Goal: Task Accomplishment & Management: Manage account settings

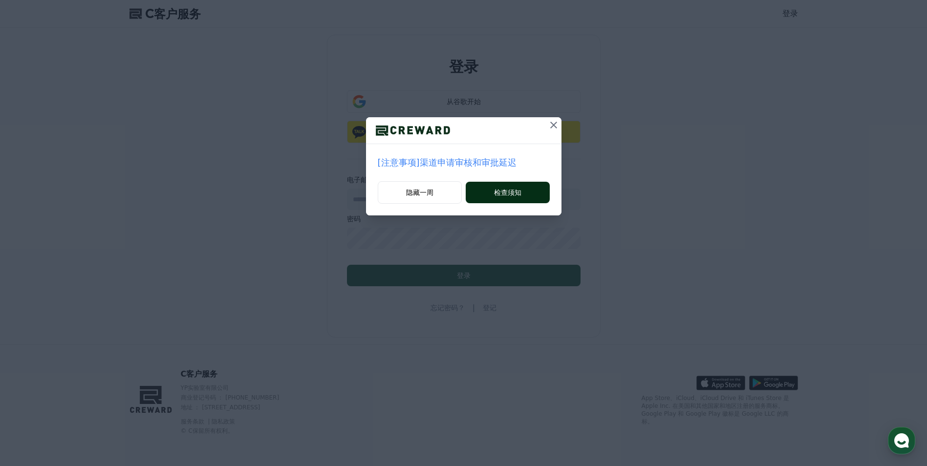
click at [511, 195] on font "检查须知" at bounding box center [507, 193] width 27 height 10
click at [503, 194] on font "检查须知" at bounding box center [507, 193] width 27 height 10
click at [551, 128] on icon at bounding box center [554, 125] width 12 height 12
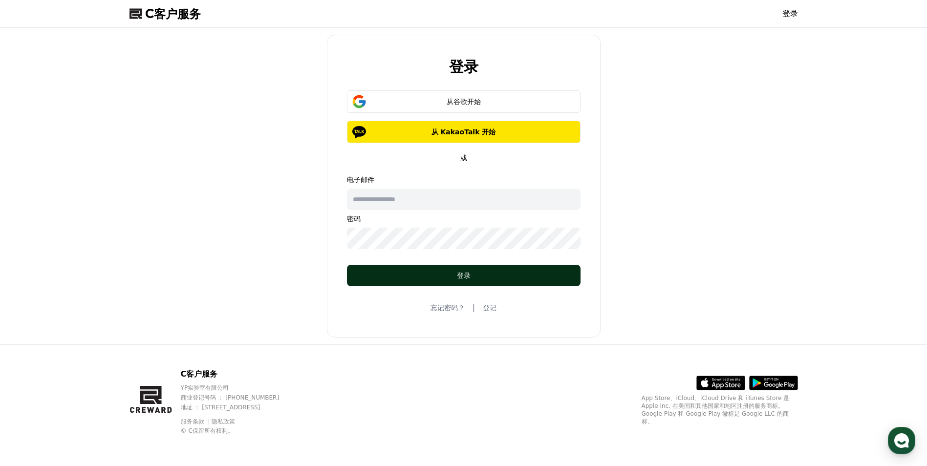
click at [451, 269] on button "登录" at bounding box center [464, 276] width 234 height 22
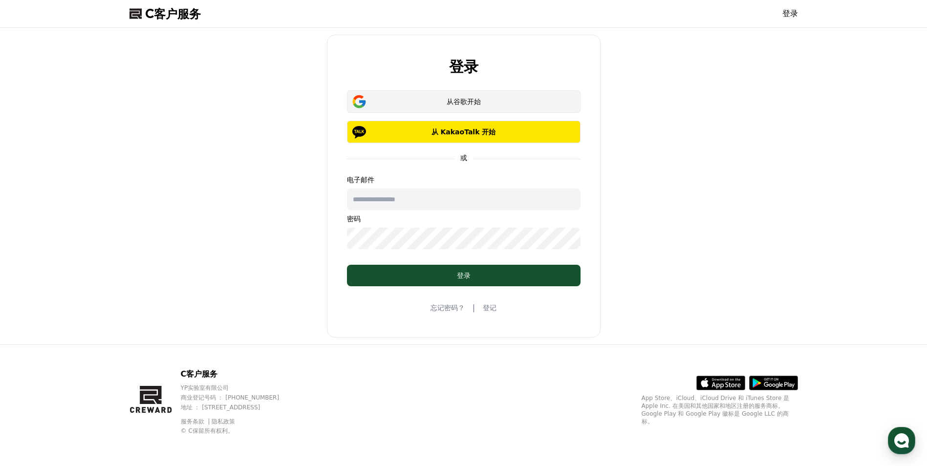
click at [463, 103] on font "从谷歌开始" at bounding box center [464, 102] width 34 height 8
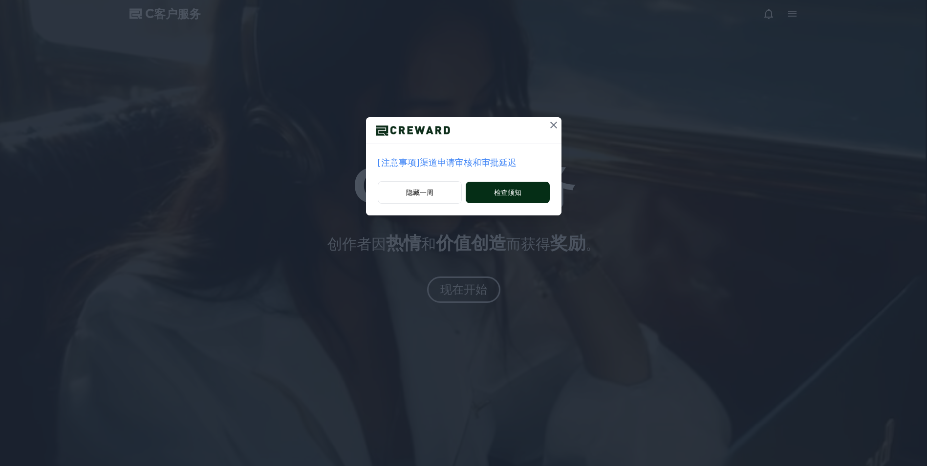
click at [516, 201] on button "检查须知" at bounding box center [508, 193] width 84 height 22
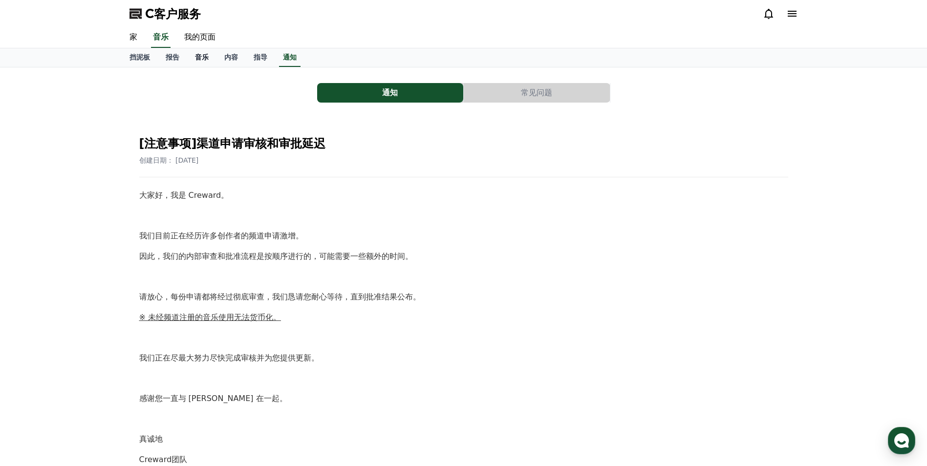
click at [200, 57] on font "音乐" at bounding box center [202, 57] width 14 height 8
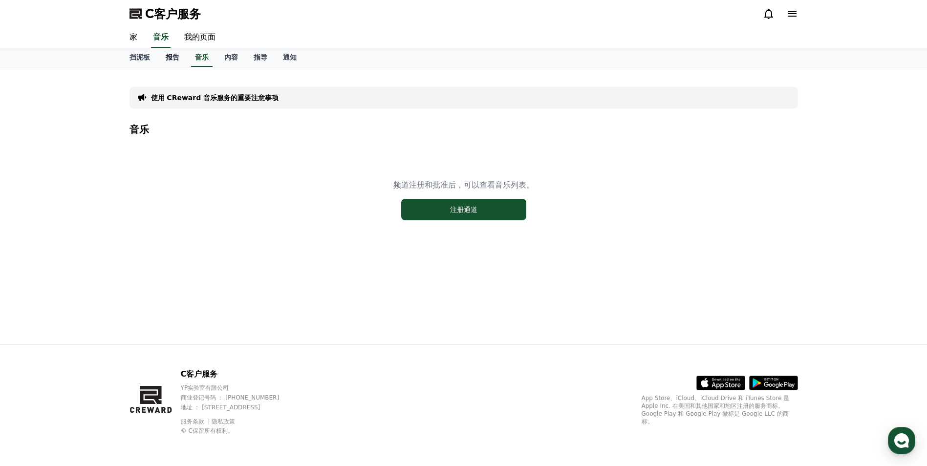
click at [174, 57] on font "报告" at bounding box center [173, 57] width 14 height 8
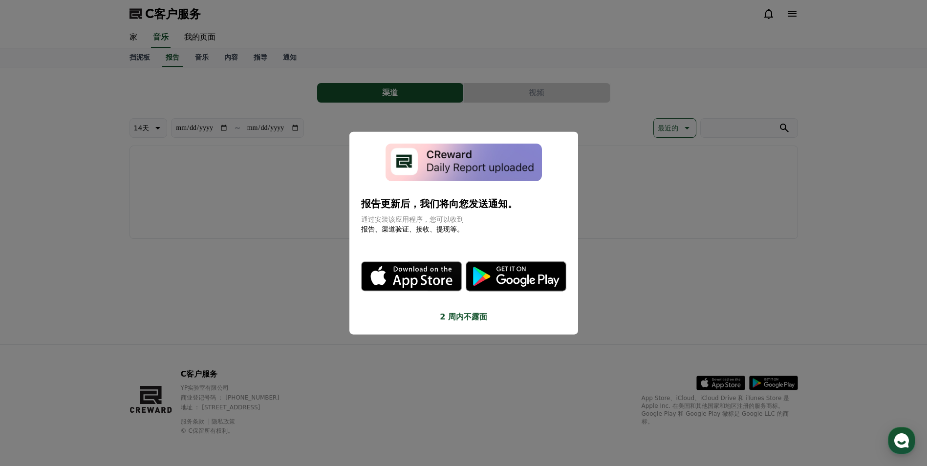
click at [455, 319] on button "2 周内不露面" at bounding box center [463, 317] width 205 height 12
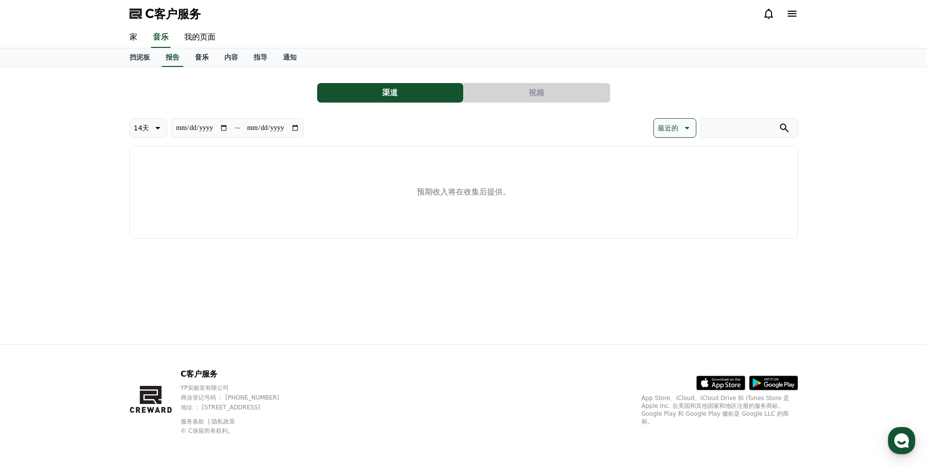
click at [206, 60] on font "音乐" at bounding box center [202, 57] width 14 height 8
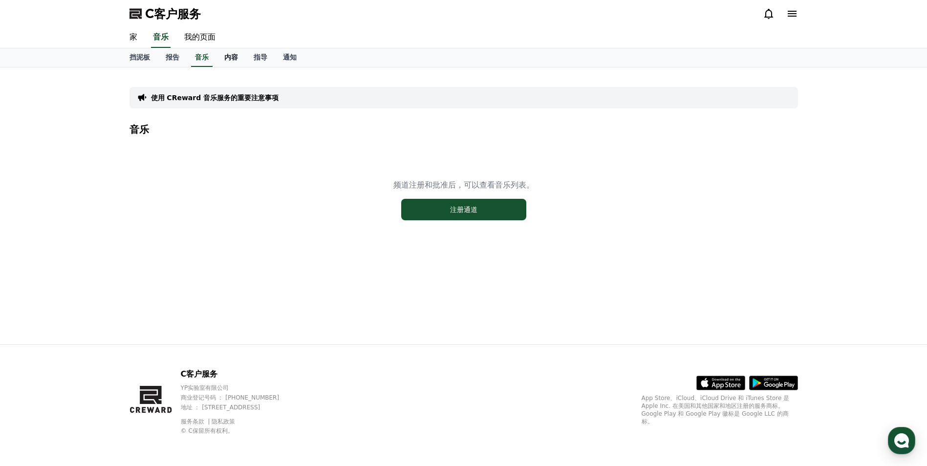
click at [232, 56] on font "内容" at bounding box center [231, 57] width 14 height 8
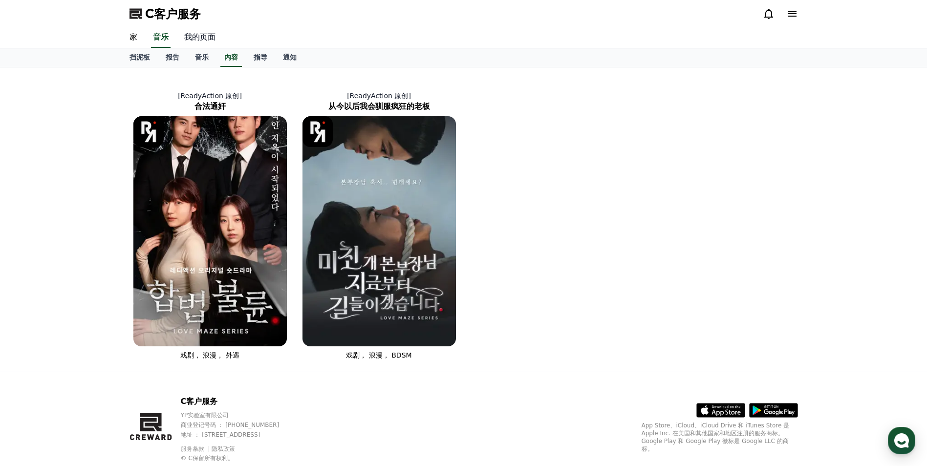
click at [199, 39] on link "我的页面" at bounding box center [200, 37] width 47 height 21
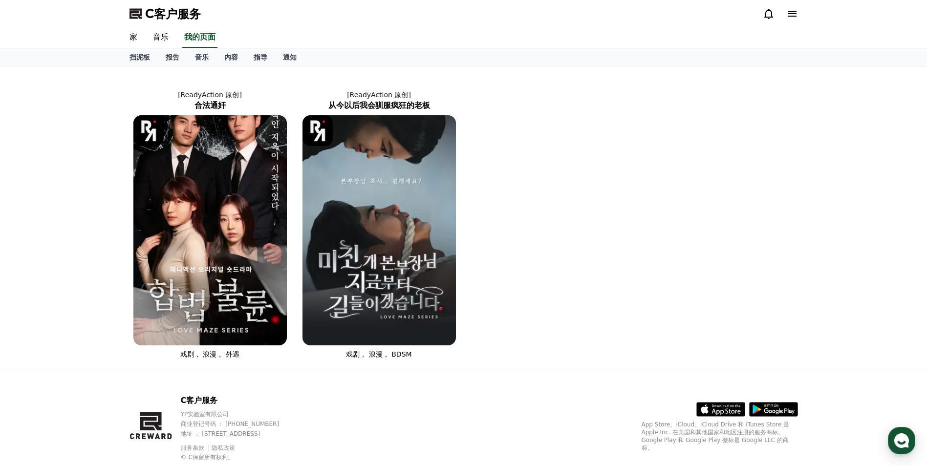
select select "**********"
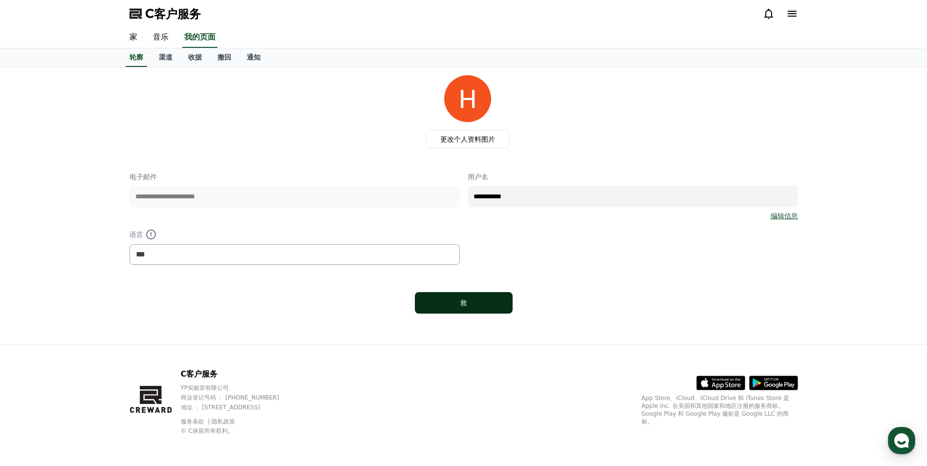
click at [474, 305] on div "救" at bounding box center [464, 303] width 59 height 10
select select "**********"
click at [255, 61] on font "通知" at bounding box center [254, 57] width 14 height 8
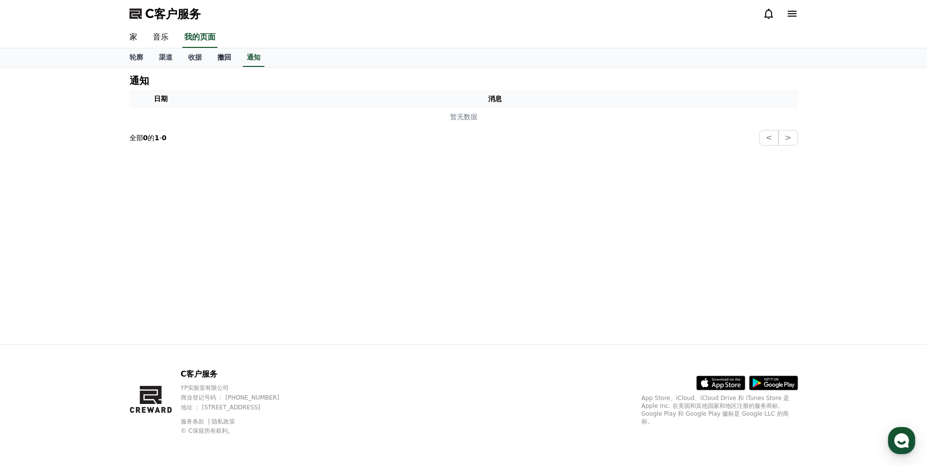
click at [220, 55] on font "撤回" at bounding box center [225, 57] width 14 height 8
click at [189, 55] on font "收据" at bounding box center [195, 57] width 14 height 8
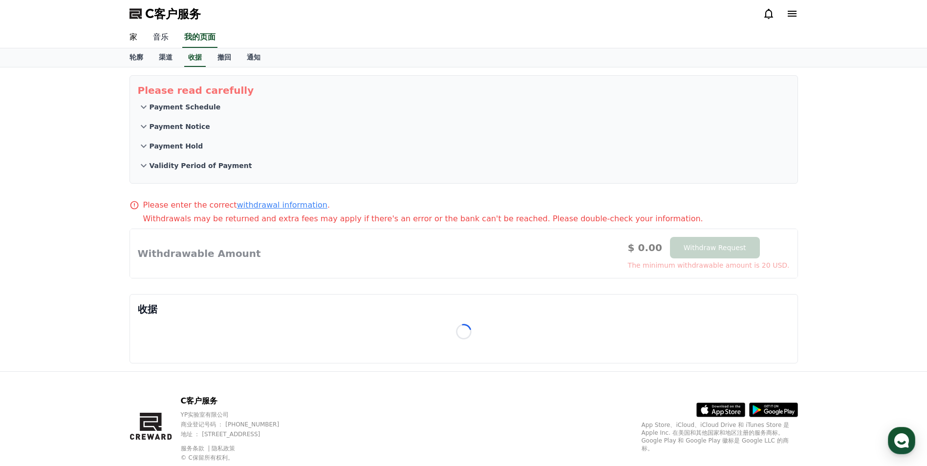
click at [159, 35] on link "音乐" at bounding box center [160, 37] width 31 height 21
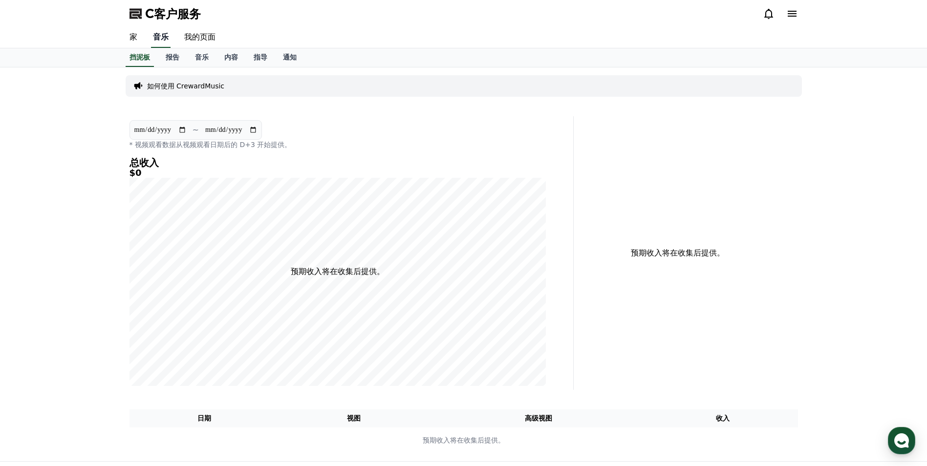
click at [163, 38] on link "音乐" at bounding box center [161, 37] width 20 height 21
click at [133, 36] on link "家" at bounding box center [133, 37] width 23 height 21
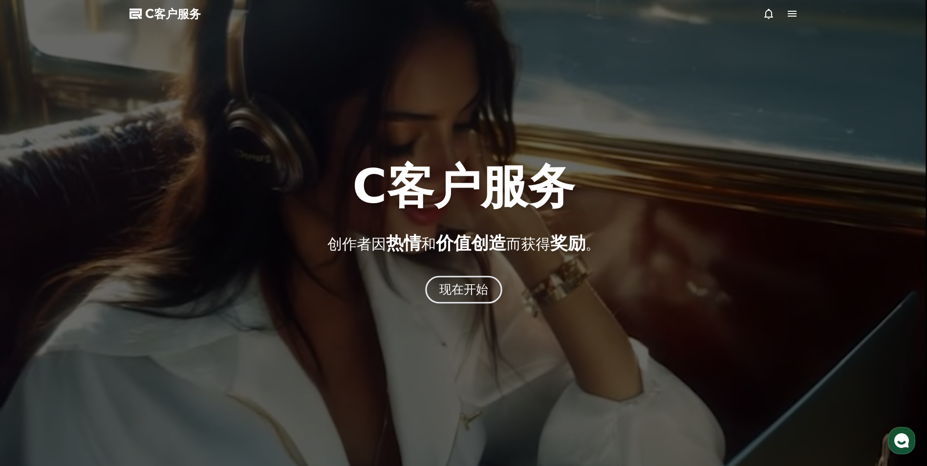
click at [456, 292] on font "现在开始" at bounding box center [463, 290] width 49 height 14
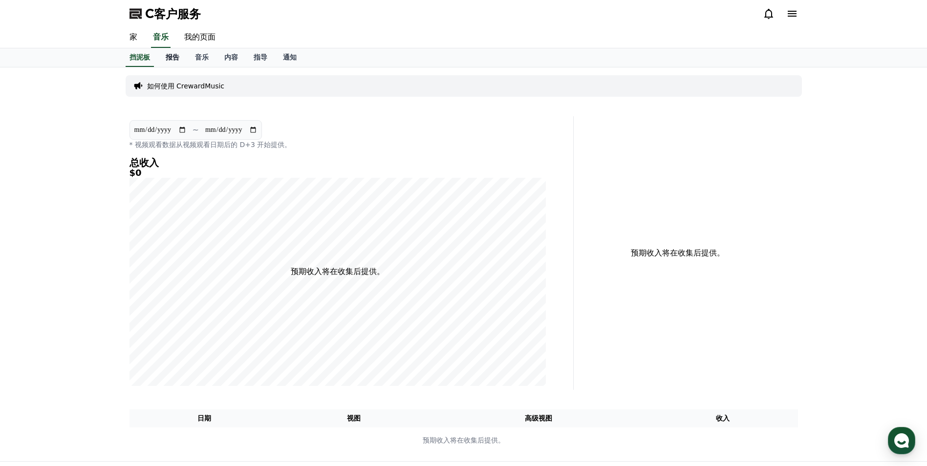
click at [172, 58] on font "报告" at bounding box center [173, 57] width 14 height 8
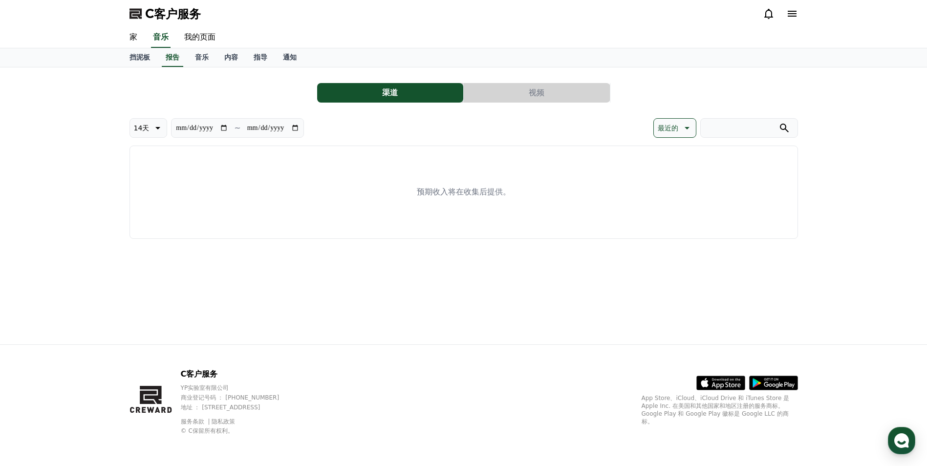
click at [533, 100] on button "视频" at bounding box center [537, 93] width 146 height 20
click at [527, 95] on button "视频" at bounding box center [537, 93] width 146 height 20
click at [530, 96] on button "视频" at bounding box center [537, 93] width 146 height 20
click at [409, 91] on button "渠道" at bounding box center [390, 93] width 146 height 20
click at [258, 57] on font "指导" at bounding box center [261, 57] width 14 height 8
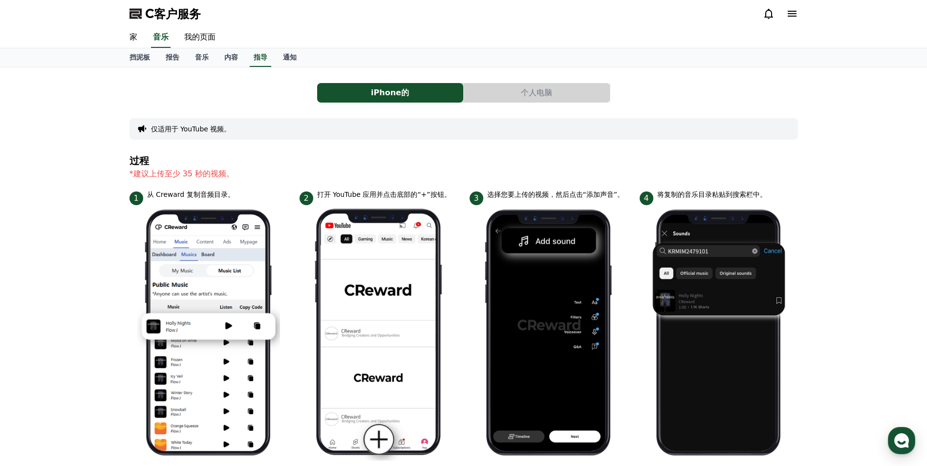
click at [528, 97] on button "个人电脑" at bounding box center [537, 93] width 146 height 20
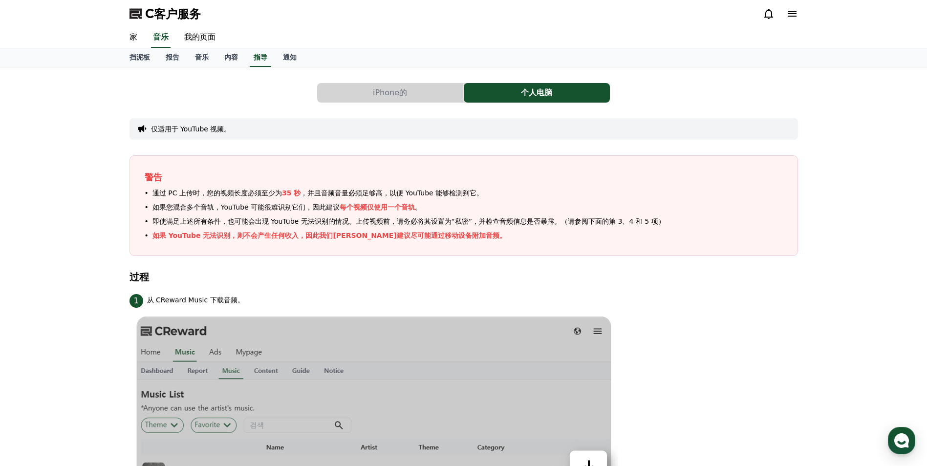
click at [233, 208] on p "如果您混合多个音轨，YouTube 可能很难识别它们，因此建议 每个视频仅使用一个音轨 。" at bounding box center [287, 207] width 269 height 10
click at [261, 208] on p "如果您混合多个音轨，YouTube 可能很难识别它们，因此建议 每个视频仅使用一个音轨 。" at bounding box center [287, 207] width 269 height 10
click at [280, 208] on p "如果您混合多个音轨，YouTube 可能很难识别它们，因此建议 每个视频仅使用一个音轨 。" at bounding box center [287, 207] width 269 height 10
click at [296, 208] on p "如果您混合多个音轨，YouTube 可能很难识别它们，因此建议 每个视频仅使用一个音轨 。" at bounding box center [287, 207] width 269 height 10
click at [176, 221] on font "即使满足上述所有条件，也可能会出现 YouTube 无法识别的情况。上传视频前，请务必将其设置为“私密”，并检查音频信息是否暴露。（请参阅下面的第 3、4 和…" at bounding box center [409, 222] width 513 height 8
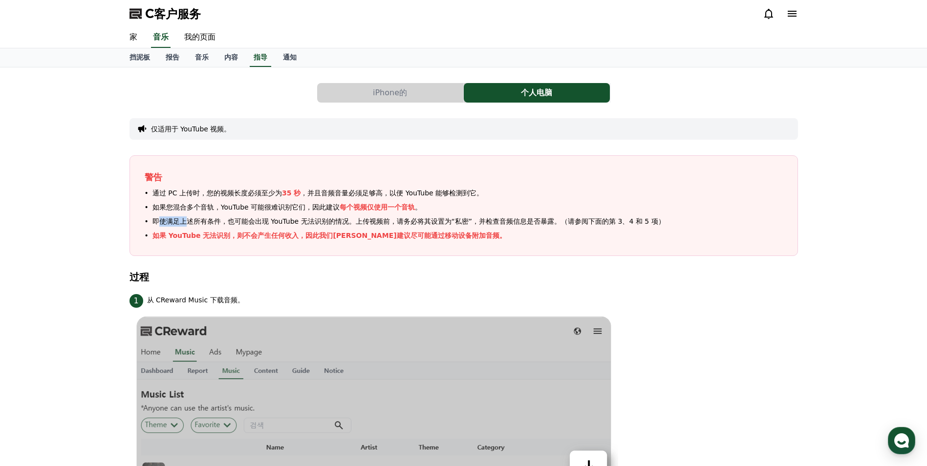
drag, startPoint x: 160, startPoint y: 222, endPoint x: 190, endPoint y: 222, distance: 29.8
click at [190, 222] on font "即使满足上述所有条件，也可能会出现 YouTube 无法识别的情况。上传视频前，请务必将其设置为“私密”，并检查音频信息是否暴露。（请参阅下面的第 3、4 和…" at bounding box center [409, 222] width 513 height 8
drag, startPoint x: 190, startPoint y: 222, endPoint x: 206, endPoint y: 222, distance: 16.6
click at [206, 222] on font "即使满足上述所有条件，也可能会出现 YouTube 无法识别的情况。上传视频前，请务必将其设置为“私密”，并检查音频信息是否暴露。（请参阅下面的第 3、4 和…" at bounding box center [409, 222] width 513 height 8
drag, startPoint x: 188, startPoint y: 221, endPoint x: 220, endPoint y: 222, distance: 31.8
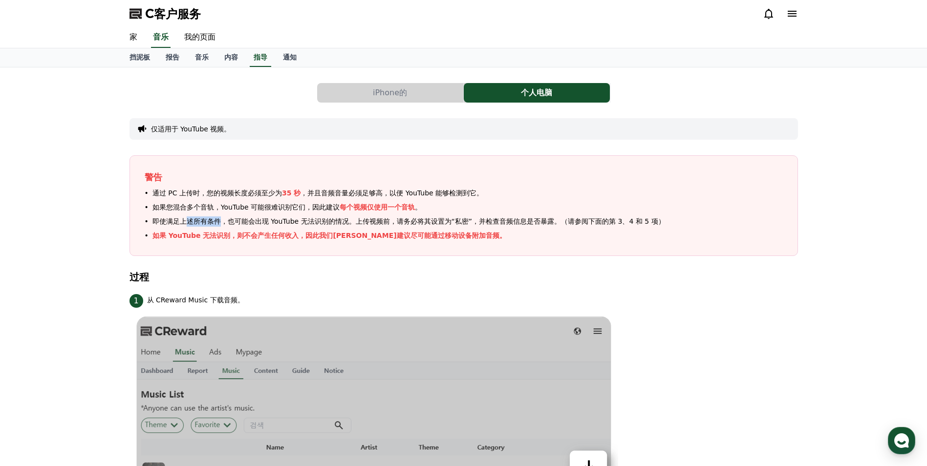
click at [220, 222] on font "即使满足上述所有条件，也可能会出现 YouTube 无法识别的情况。上传视频前，请务必将其设置为“私密”，并检查音频信息是否暴露。（请参阅下面的第 3、4 和…" at bounding box center [409, 222] width 513 height 8
drag, startPoint x: 220, startPoint y: 222, endPoint x: 264, endPoint y: 225, distance: 44.1
click at [264, 225] on font "即使满足上述所有条件，也可能会出现 YouTube 无法识别的情况。上传视频前，请务必将其设置为“私密”，并检查音频信息是否暴露。（请参阅下面的第 3、4 和…" at bounding box center [409, 222] width 513 height 8
drag, startPoint x: 409, startPoint y: 221, endPoint x: 439, endPoint y: 220, distance: 29.9
click at [439, 220] on font "即使满足上述所有条件，也可能会出现 YouTube 无法识别的情况。上传视频前，请务必将其设置为“私密”，并检查音频信息是否暴露。（请参阅下面的第 3、4 和…" at bounding box center [409, 222] width 513 height 8
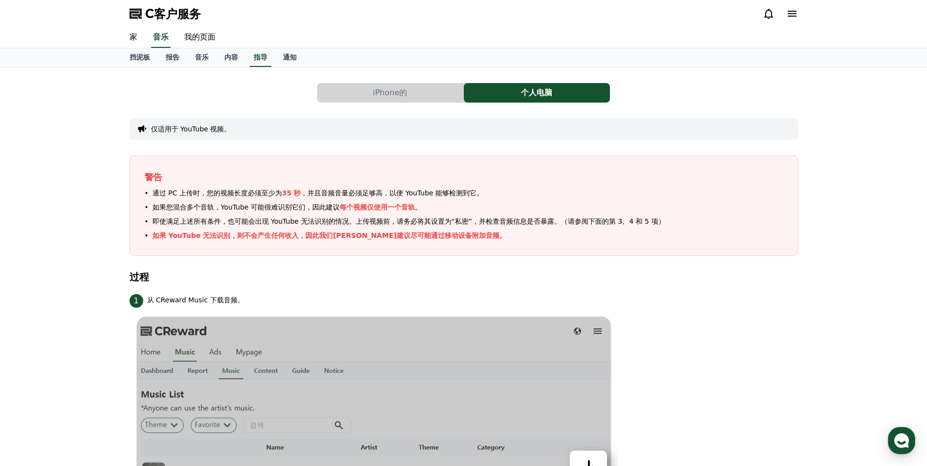
drag, startPoint x: 439, startPoint y: 220, endPoint x: 455, endPoint y: 221, distance: 16.6
click at [455, 221] on font "即使满足上述所有条件，也可能会出现 YouTube 无法识别的情况。上传视频前，请务必将其设置为“私密”，并检查音频信息是否暴露。（请参阅下面的第 3、4 和…" at bounding box center [409, 222] width 513 height 8
drag, startPoint x: 434, startPoint y: 219, endPoint x: 464, endPoint y: 221, distance: 30.4
click at [464, 221] on font "即使满足上述所有条件，也可能会出现 YouTube 无法识别的情况。上传视频前，请务必将其设置为“私密”，并检查音频信息是否暴露。（请参阅下面的第 3、4 和…" at bounding box center [409, 222] width 513 height 8
drag, startPoint x: 464, startPoint y: 221, endPoint x: 481, endPoint y: 221, distance: 16.6
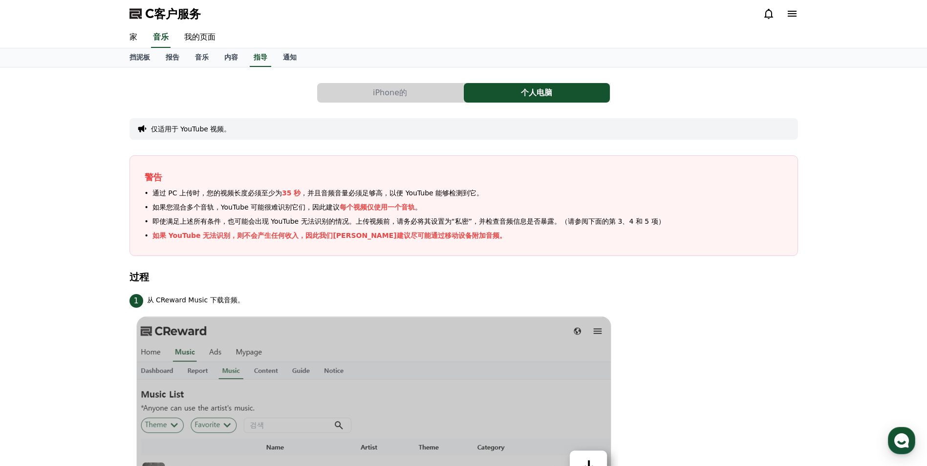
click at [481, 221] on font "即使满足上述所有条件，也可能会出现 YouTube 无法识别的情况。上传视频前，请务必将其设置为“私密”，并检查音频信息是否暴露。（请参阅下面的第 3、4 和…" at bounding box center [409, 222] width 513 height 8
click at [501, 224] on font "即使满足上述所有条件，也可能会出现 YouTube 无法识别的情况。上传视频前，请务必将其设置为“私密”，并检查音频信息是否暴露。（请参阅下面的第 3、4 和…" at bounding box center [409, 222] width 513 height 8
click at [524, 225] on font "即使满足上述所有条件，也可能会出现 YouTube 无法识别的情况。上传视频前，请务必将其设置为“私密”，并检查音频信息是否暴露。（请参阅下面的第 3、4 和…" at bounding box center [409, 222] width 513 height 8
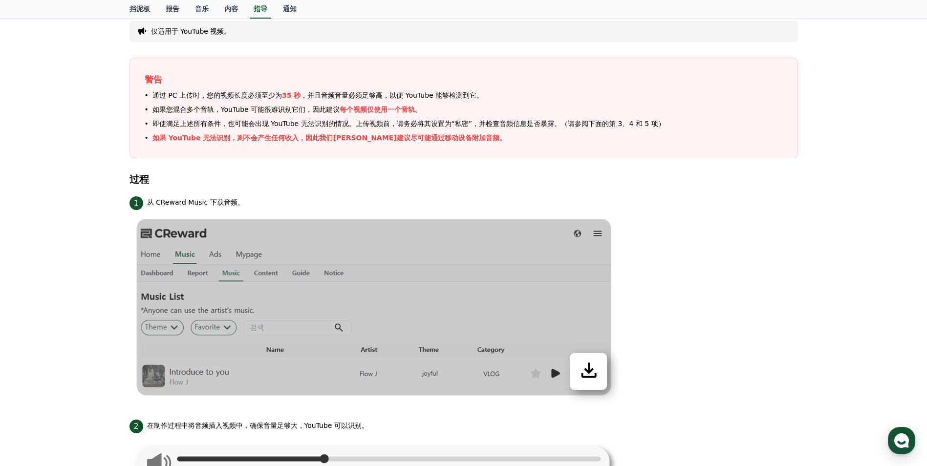
scroll to position [147, 0]
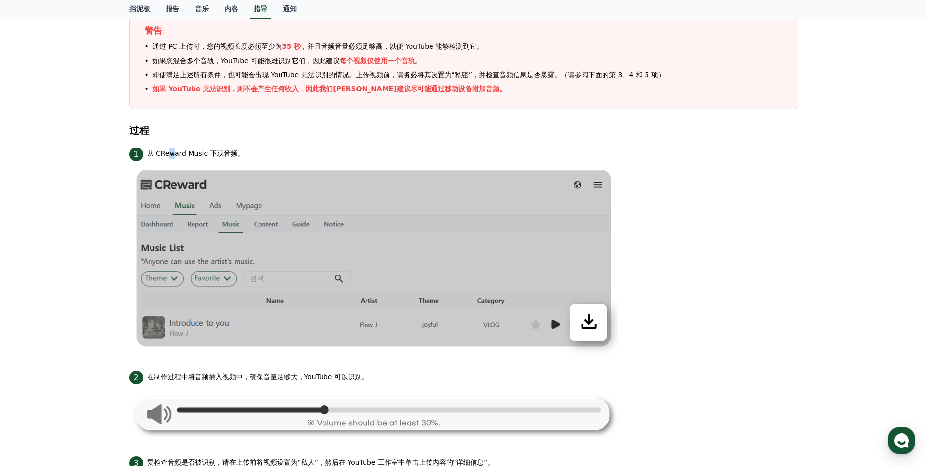
click at [172, 152] on font "从 CReward Music 下载音频。" at bounding box center [195, 154] width 97 height 10
drag, startPoint x: 172, startPoint y: 152, endPoint x: 229, endPoint y: 157, distance: 57.4
click at [229, 157] on font "从 CReward Music 下载音频。" at bounding box center [195, 154] width 97 height 10
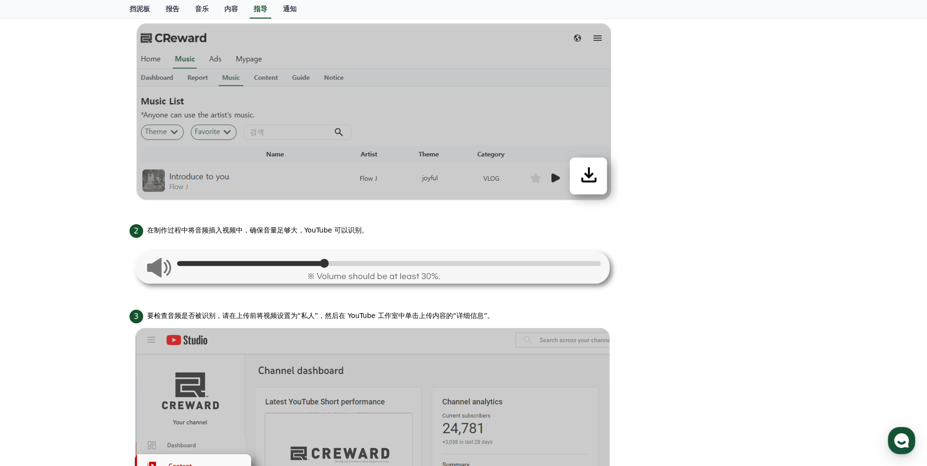
scroll to position [342, 0]
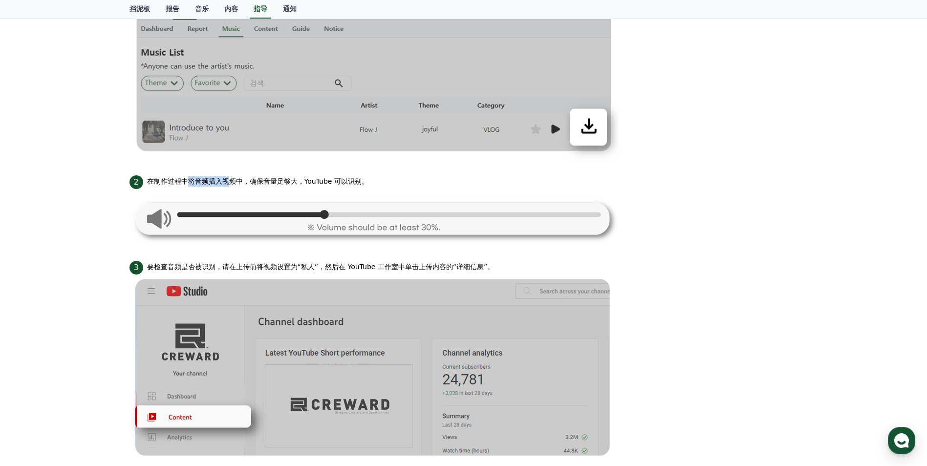
drag, startPoint x: 191, startPoint y: 178, endPoint x: 227, endPoint y: 178, distance: 35.7
click at [227, 178] on font "在制作过程中将音频插入视频中，确保音量足够大，YouTube 可以识别。" at bounding box center [257, 182] width 221 height 10
drag, startPoint x: 227, startPoint y: 178, endPoint x: 241, endPoint y: 179, distance: 13.7
click at [241, 179] on font "在制作过程中将音频插入视频中，确保音量足够大，YouTube 可以识别。" at bounding box center [257, 182] width 221 height 10
click at [319, 214] on img at bounding box center [374, 218] width 489 height 58
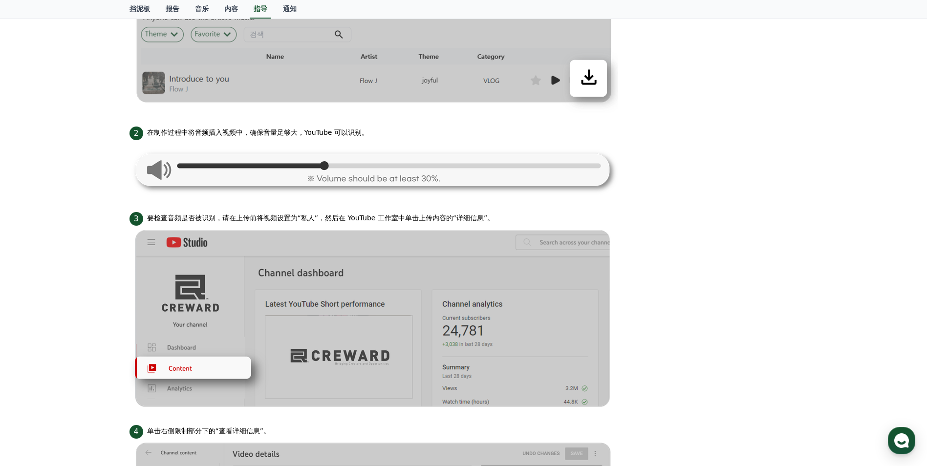
scroll to position [440, 0]
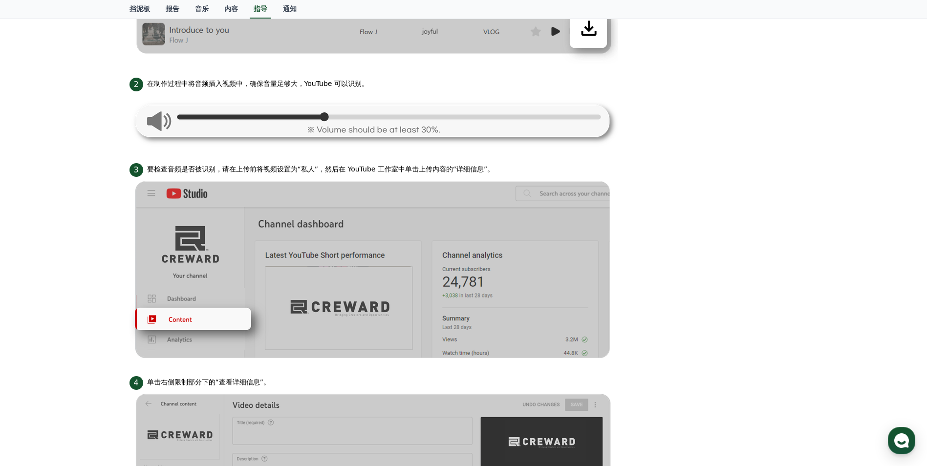
click at [250, 170] on font "要检查音频是否被识别，请在上传前将视频设置为“私人”，然后在 YouTube 工作室中单击上传内容的“详细信息”。" at bounding box center [321, 169] width 348 height 10
click at [268, 170] on font "要检查音频是否被识别，请在上传前将视频设置为“私人”，然后在 YouTube 工作室中单击上传内容的“详细信息”。" at bounding box center [321, 169] width 348 height 10
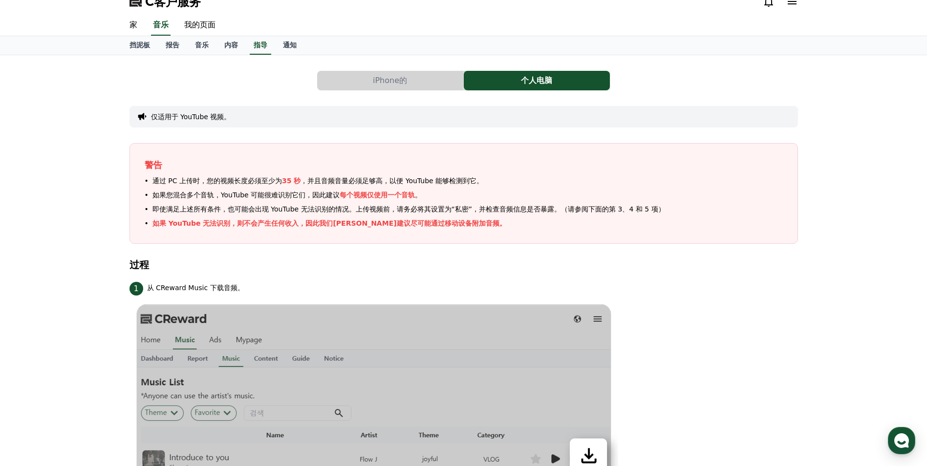
scroll to position [0, 0]
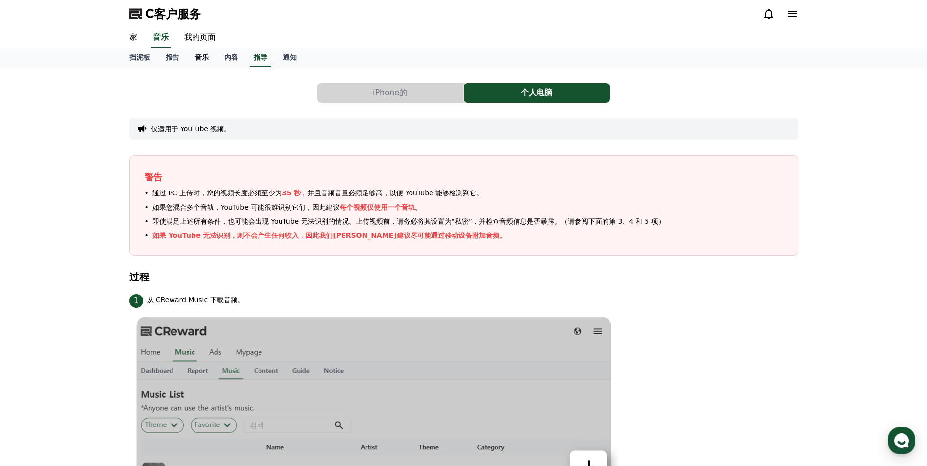
click at [203, 60] on font "音乐" at bounding box center [202, 57] width 14 height 8
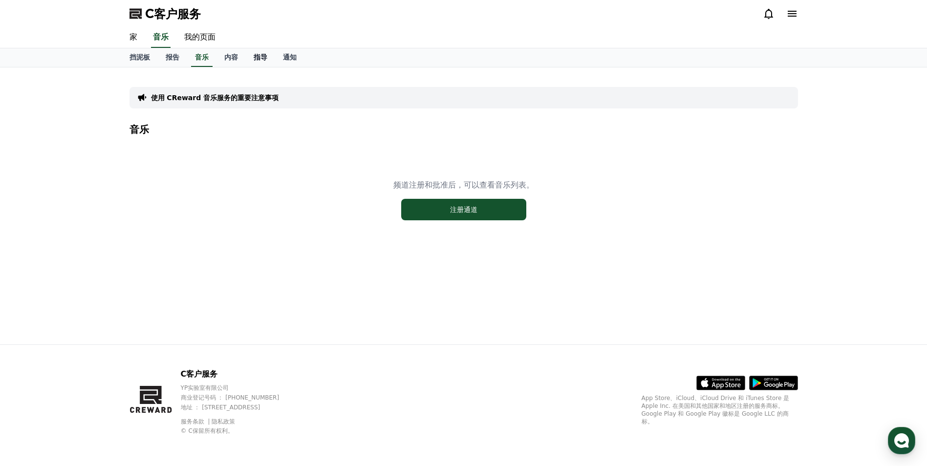
click at [267, 58] on link "指导" at bounding box center [260, 57] width 29 height 19
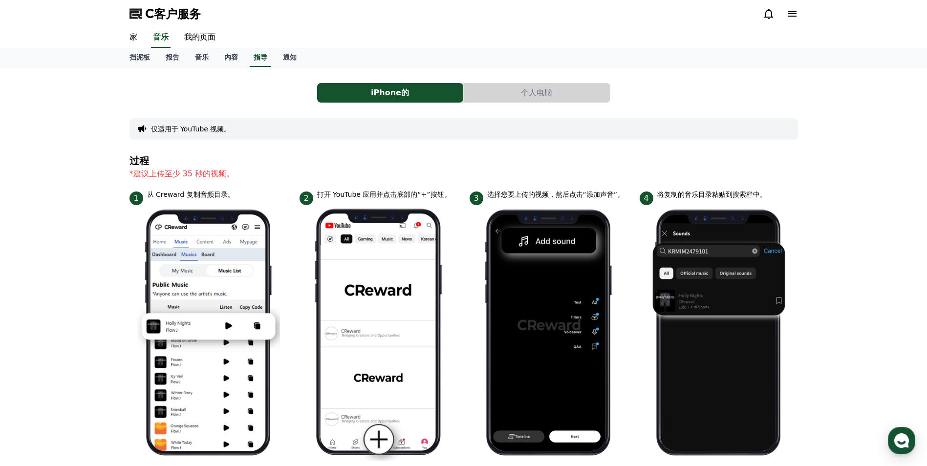
click at [523, 92] on button "个人电脑" at bounding box center [537, 93] width 146 height 20
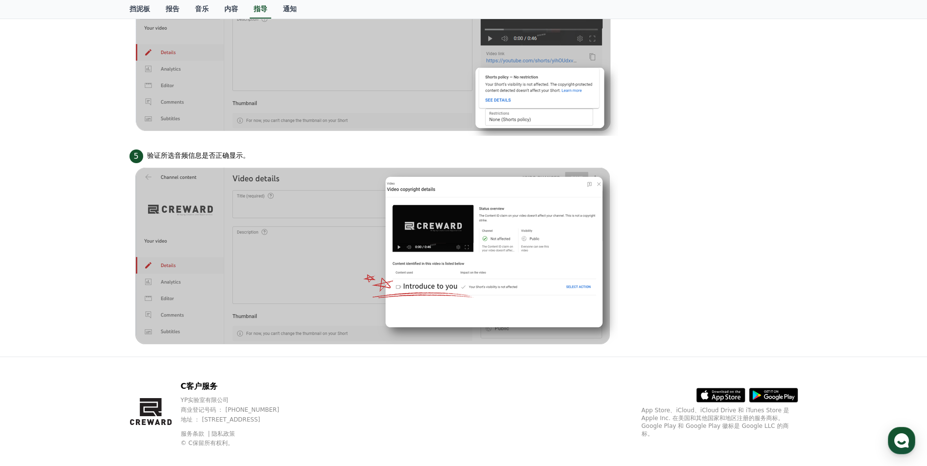
scroll to position [892, 0]
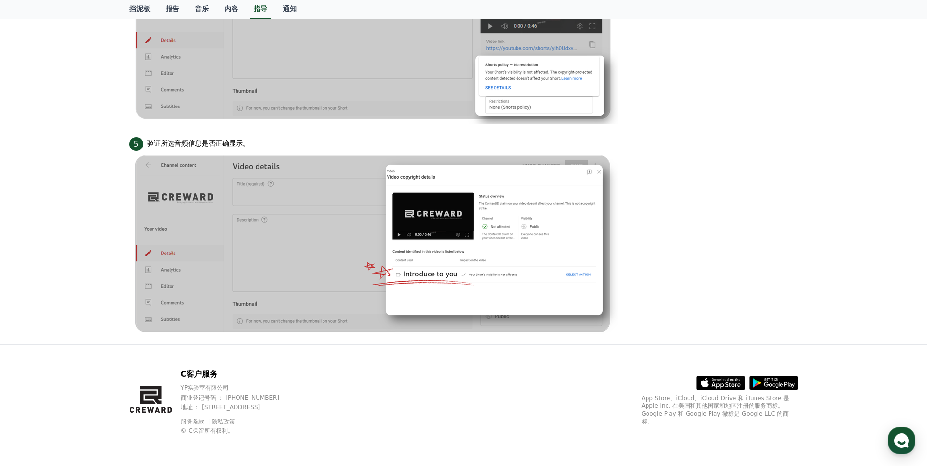
click at [379, 266] on img at bounding box center [374, 244] width 489 height 186
click at [447, 271] on img at bounding box center [374, 244] width 489 height 186
click at [458, 261] on img at bounding box center [374, 244] width 489 height 186
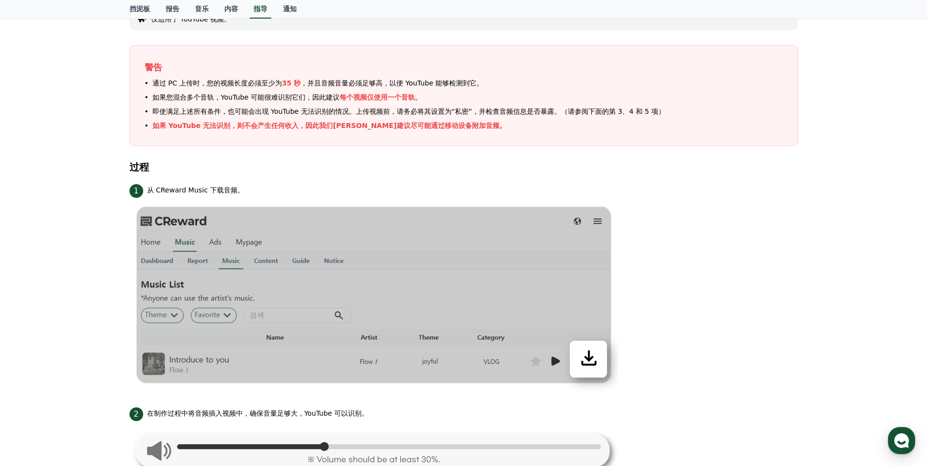
scroll to position [0, 0]
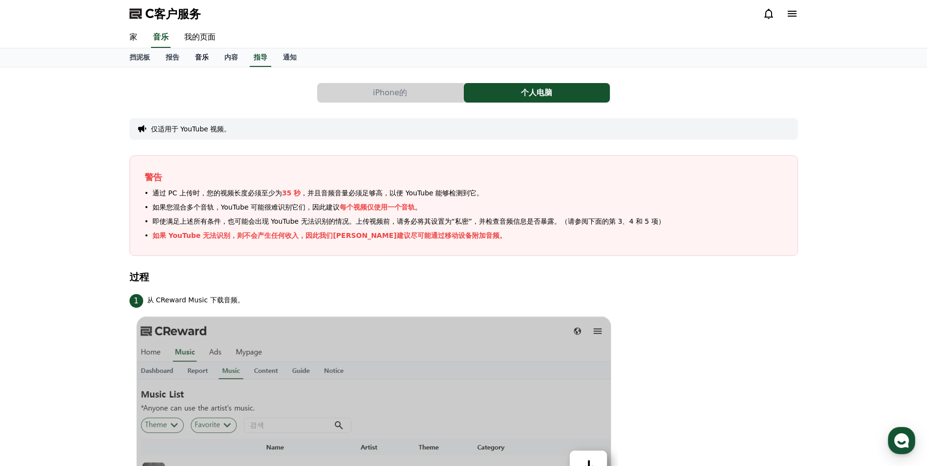
click at [203, 59] on font "音乐" at bounding box center [202, 57] width 14 height 8
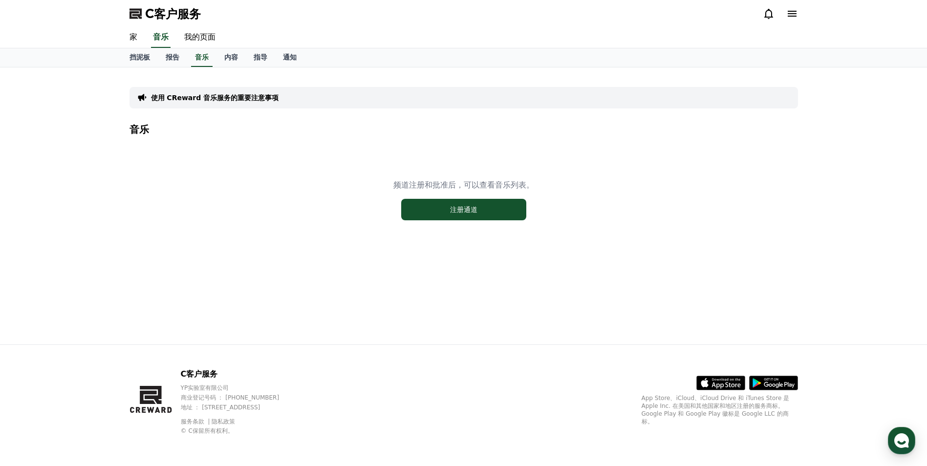
click at [794, 17] on icon at bounding box center [792, 14] width 9 height 6
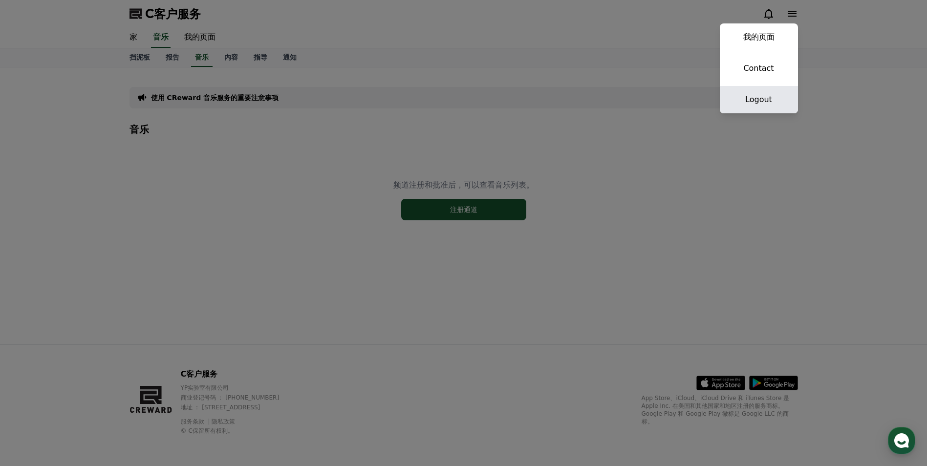
click at [768, 97] on link "Logout" at bounding box center [759, 99] width 78 height 27
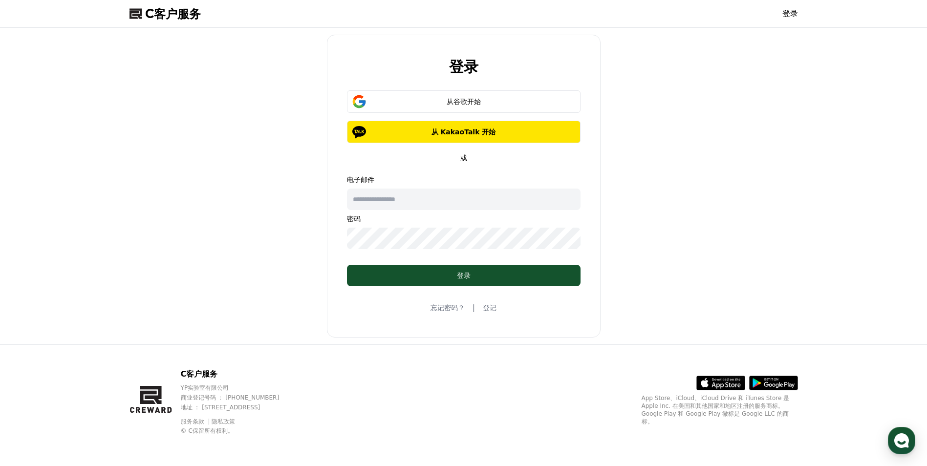
click at [450, 199] on input "text" at bounding box center [464, 200] width 234 height 22
type input "**********"
click at [487, 305] on link "登记" at bounding box center [490, 308] width 14 height 10
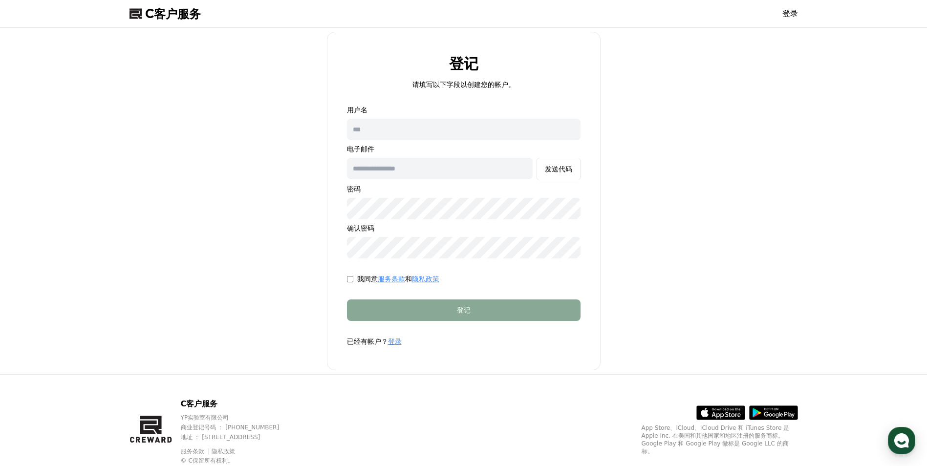
click at [417, 132] on input "text" at bounding box center [464, 130] width 234 height 22
type input "********"
click at [416, 168] on input "text" at bounding box center [440, 169] width 186 height 22
type input "**********"
click at [591, 193] on form "**********" at bounding box center [463, 226] width 265 height 242
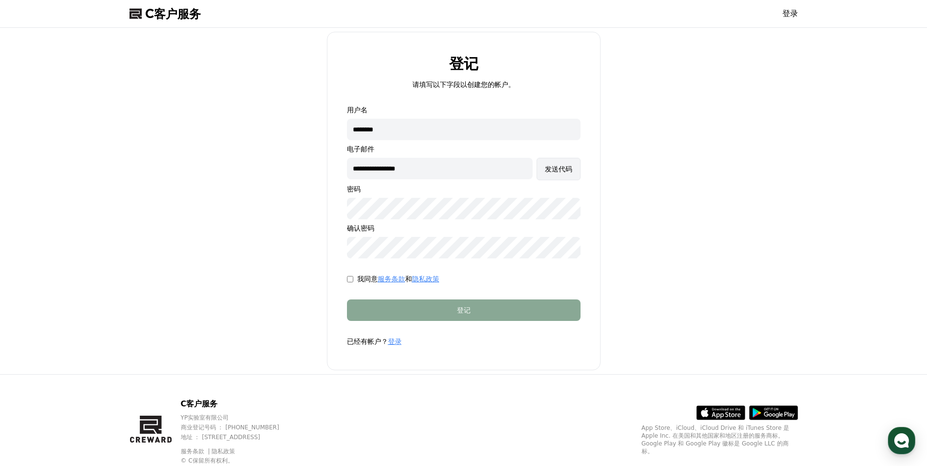
click at [560, 171] on font "发送代码" at bounding box center [558, 169] width 27 height 8
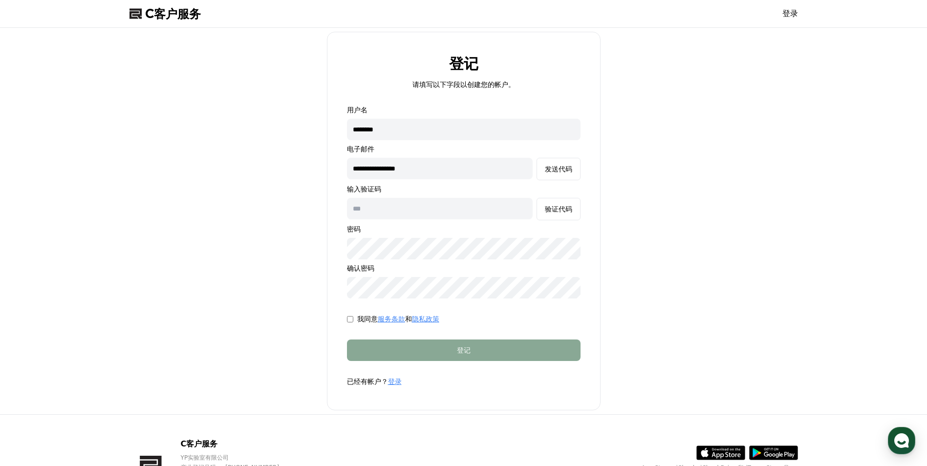
click at [438, 212] on input "text" at bounding box center [440, 209] width 186 height 22
type input "******"
click at [334, 247] on form "**********" at bounding box center [463, 246] width 265 height 282
click at [345, 289] on form "**********" at bounding box center [463, 246] width 265 height 282
click at [343, 248] on form "**********" at bounding box center [463, 246] width 265 height 282
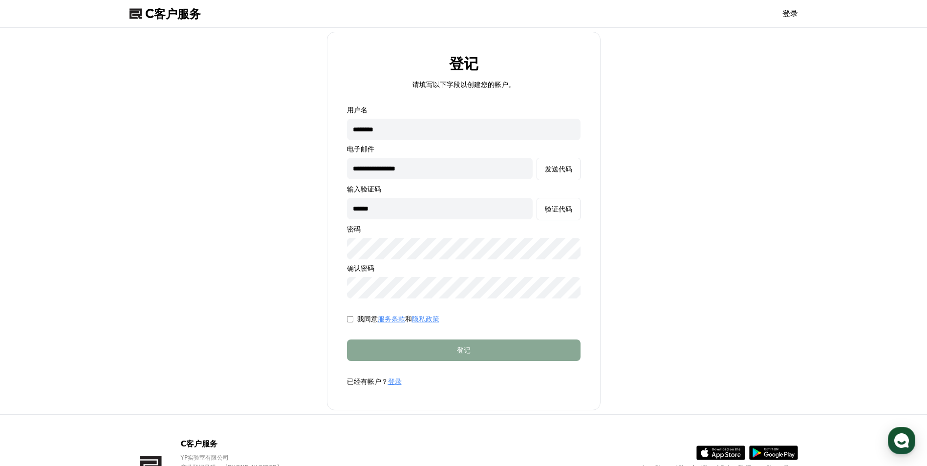
click at [346, 289] on form "**********" at bounding box center [463, 246] width 265 height 282
click at [553, 319] on div "我同意 服务条款 和 隐私政策" at bounding box center [464, 319] width 234 height 10
click at [330, 242] on div "**********" at bounding box center [464, 221] width 274 height 379
drag, startPoint x: 421, startPoint y: 84, endPoint x: 496, endPoint y: 86, distance: 74.8
click at [496, 86] on p "请填写以下字段以创建您的帐户。" at bounding box center [464, 85] width 103 height 10
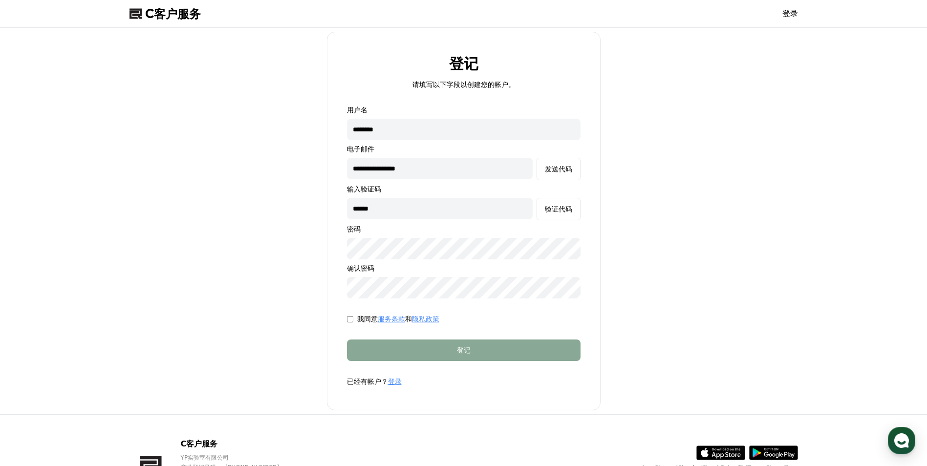
drag, startPoint x: 496, startPoint y: 86, endPoint x: 521, endPoint y: 87, distance: 24.5
click at [521, 87] on div "登记 请填写以下字段以创建您的帐户。" at bounding box center [463, 73] width 265 height 34
click at [404, 213] on input "******" at bounding box center [440, 209] width 186 height 22
click at [384, 318] on link "服务条款" at bounding box center [391, 319] width 27 height 8
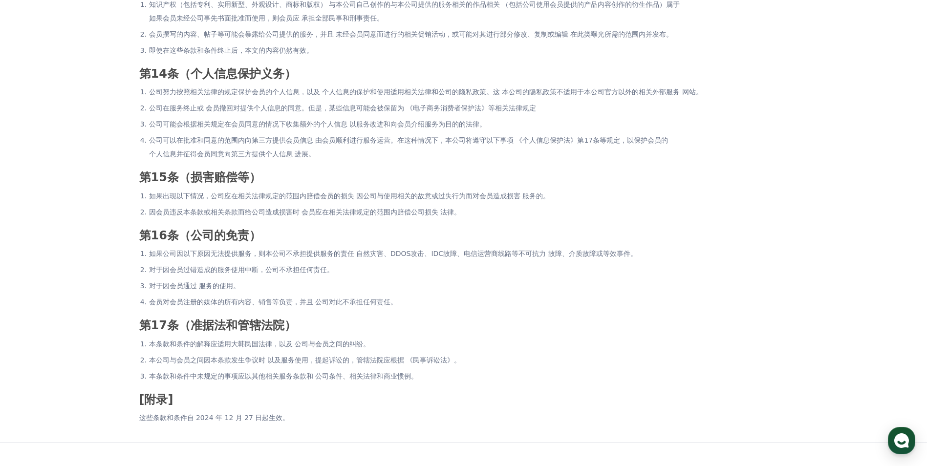
scroll to position [1856, 0]
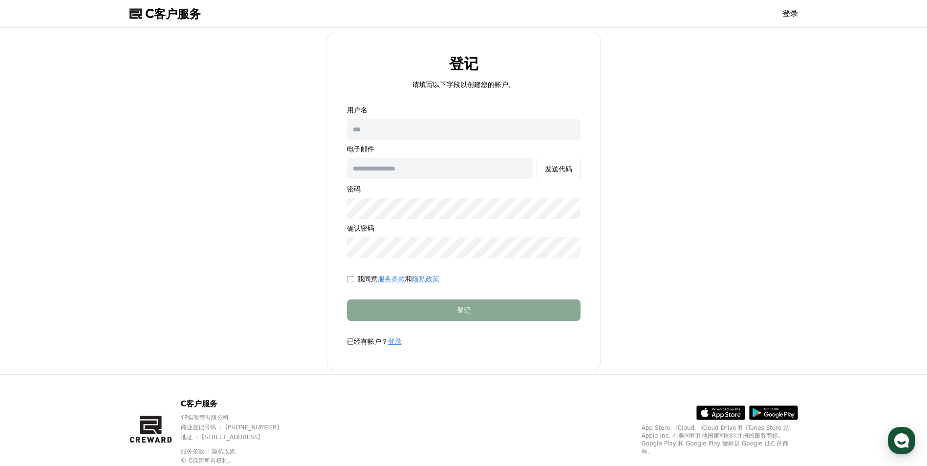
click at [441, 174] on input "text" at bounding box center [440, 169] width 186 height 22
click at [462, 169] on input "text" at bounding box center [440, 169] width 186 height 22
click at [416, 129] on input "text" at bounding box center [464, 130] width 234 height 22
type input "********"
type input "**********"
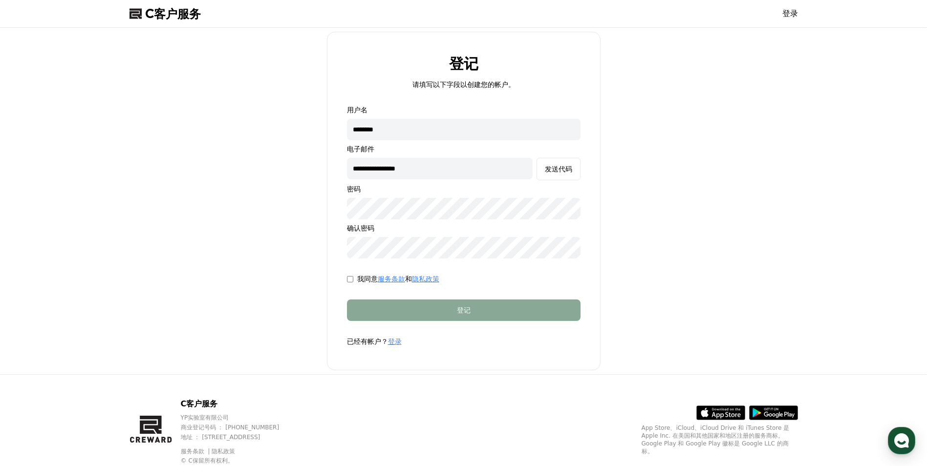
click at [579, 230] on p "确认密码" at bounding box center [464, 228] width 234 height 10
click at [395, 341] on link "登录" at bounding box center [395, 342] width 14 height 8
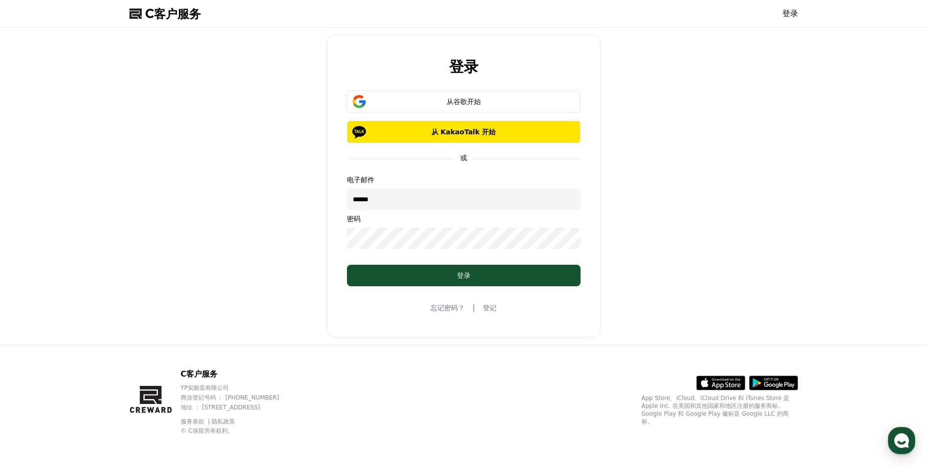
click at [408, 197] on input "******" at bounding box center [464, 200] width 234 height 22
drag, startPoint x: 434, startPoint y: 200, endPoint x: 338, endPoint y: 198, distance: 96.3
click at [338, 198] on form "从谷歌开始 从 KakaoTalk 开始 或 电子邮件 ****** 密码 登录" at bounding box center [463, 188] width 265 height 196
click at [609, 199] on div "登录 从谷歌开始 从 KakaoTalk 开始 或 电子邮件 ****** 密码 登录 忘记密码？ | 登记" at bounding box center [464, 186] width 677 height 309
click at [454, 174] on form "从谷歌开始 从 KakaoTalk 开始 或 电子邮件 ****** 密码 登录" at bounding box center [463, 188] width 265 height 196
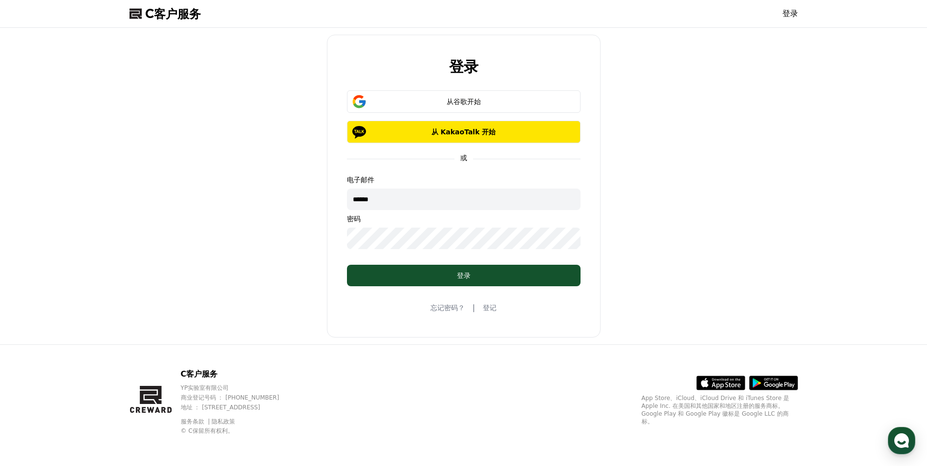
click at [459, 159] on p "或" at bounding box center [464, 158] width 19 height 10
click at [389, 193] on input "******" at bounding box center [464, 200] width 234 height 22
drag, startPoint x: 396, startPoint y: 203, endPoint x: 332, endPoint y: 202, distance: 63.1
click at [332, 202] on form "从谷歌开始 从 KakaoTalk 开始 或 电子邮件 ****** 密码 登录" at bounding box center [463, 188] width 265 height 196
click at [441, 203] on input "*****" at bounding box center [464, 200] width 234 height 22
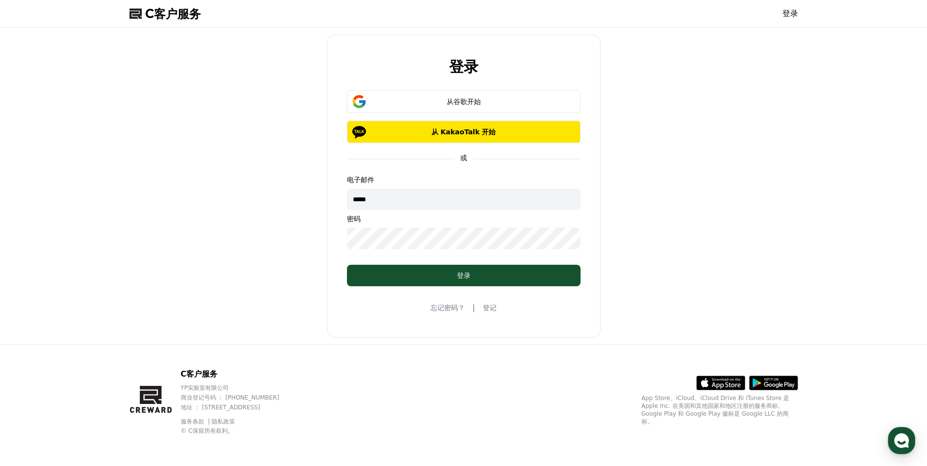
type input "**********"
click at [602, 254] on div "**********" at bounding box center [464, 186] width 677 height 309
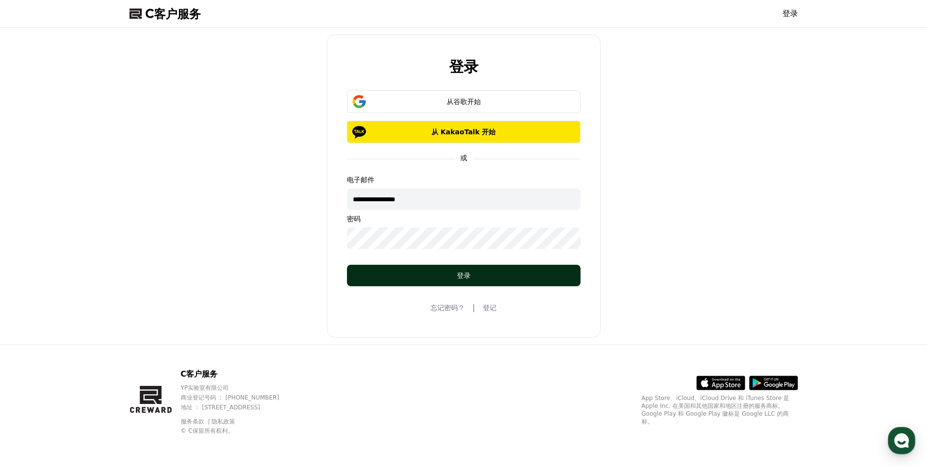
click at [484, 275] on div "登录" at bounding box center [464, 276] width 195 height 10
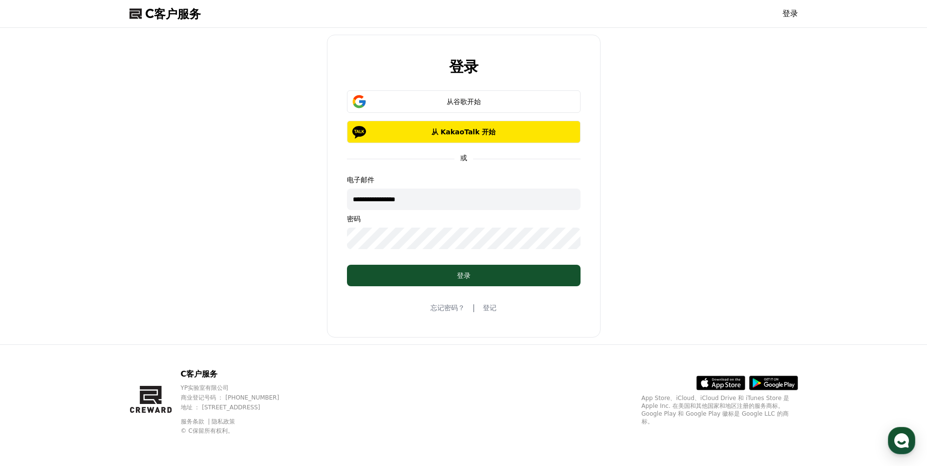
click at [341, 241] on form "**********" at bounding box center [463, 188] width 265 height 196
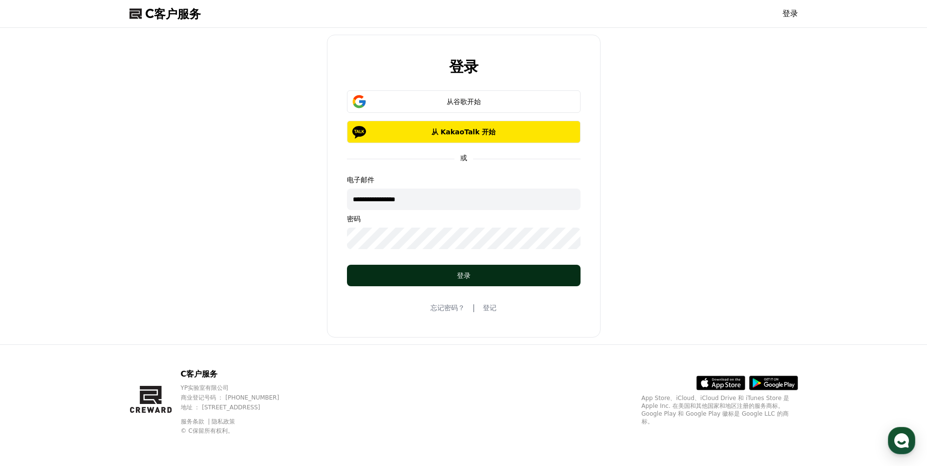
click at [461, 269] on button "登录" at bounding box center [464, 276] width 234 height 22
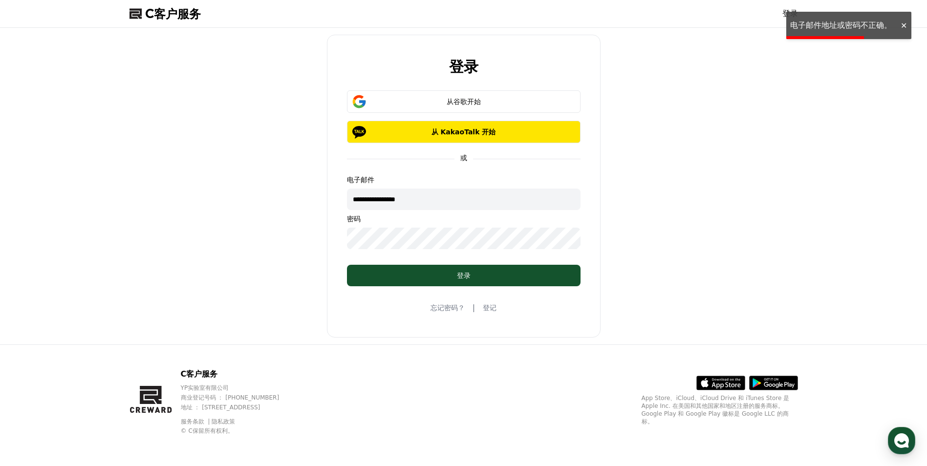
click at [468, 158] on p "或" at bounding box center [464, 158] width 19 height 10
click at [466, 99] on font "从谷歌开始" at bounding box center [464, 102] width 34 height 8
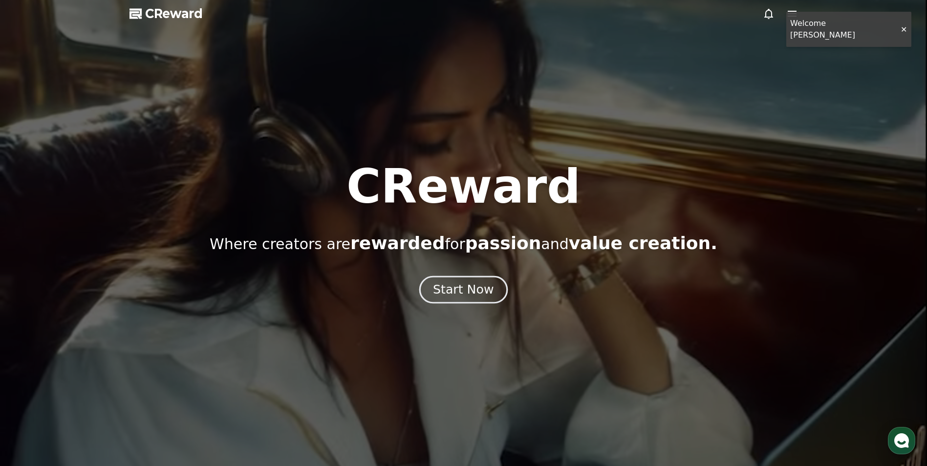
click at [465, 293] on div "Start Now" at bounding box center [463, 290] width 61 height 17
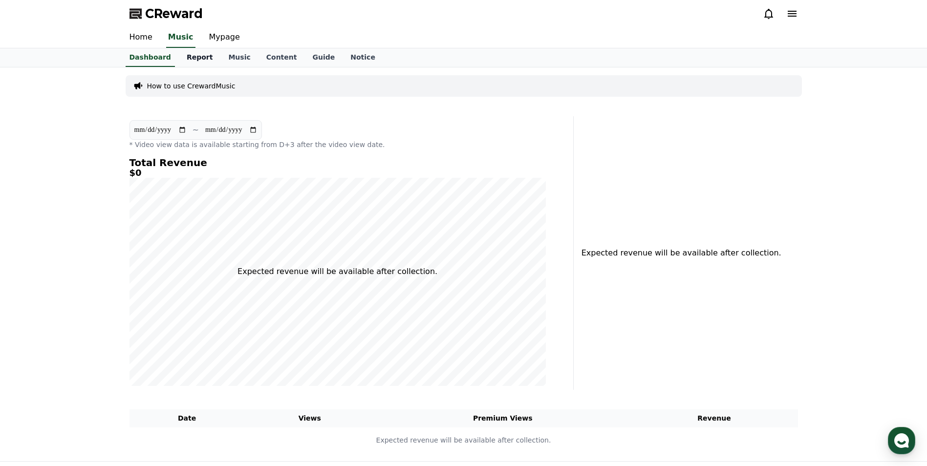
click at [199, 60] on link "Report" at bounding box center [200, 57] width 42 height 19
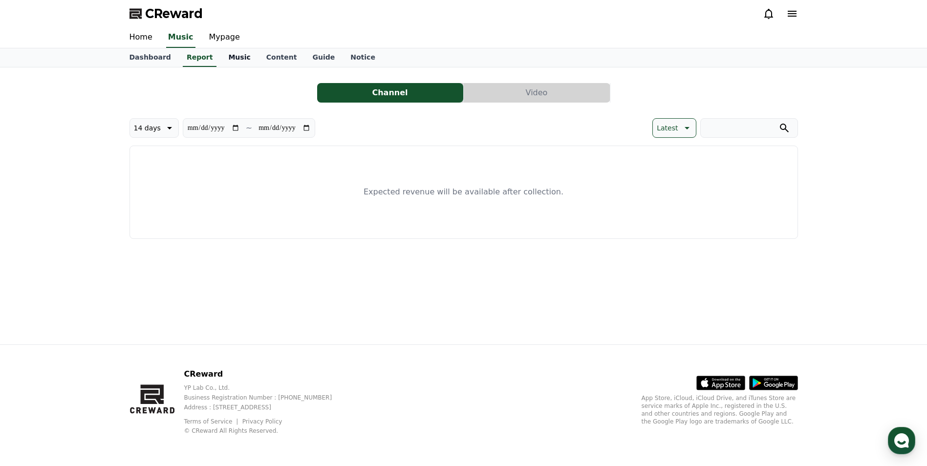
click at [234, 58] on link "Music" at bounding box center [240, 57] width 38 height 19
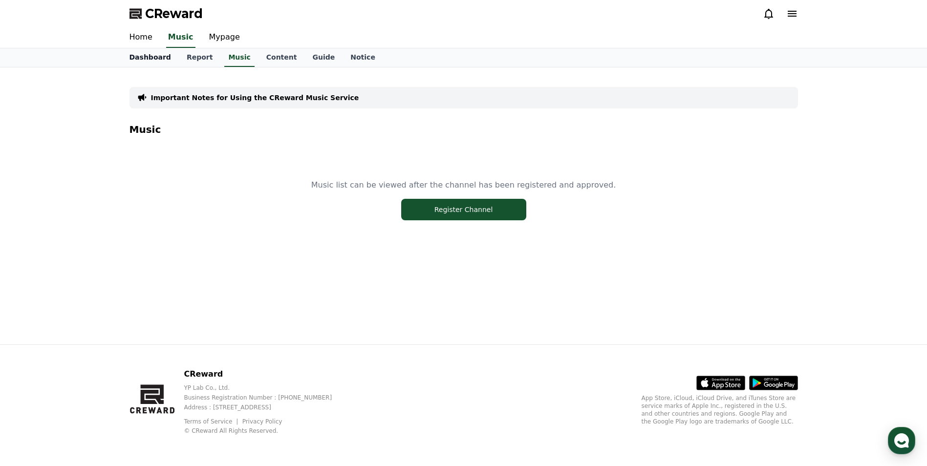
click at [156, 57] on link "Dashboard" at bounding box center [150, 57] width 57 height 19
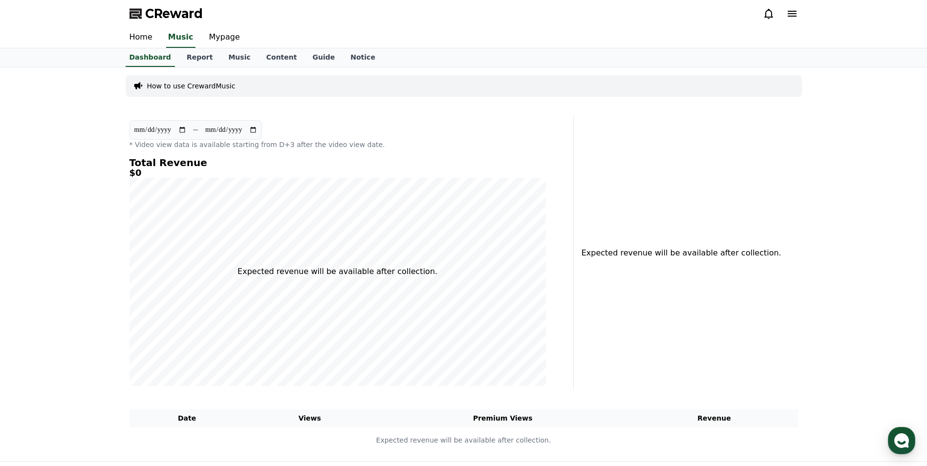
click at [792, 17] on icon at bounding box center [793, 14] width 12 height 12
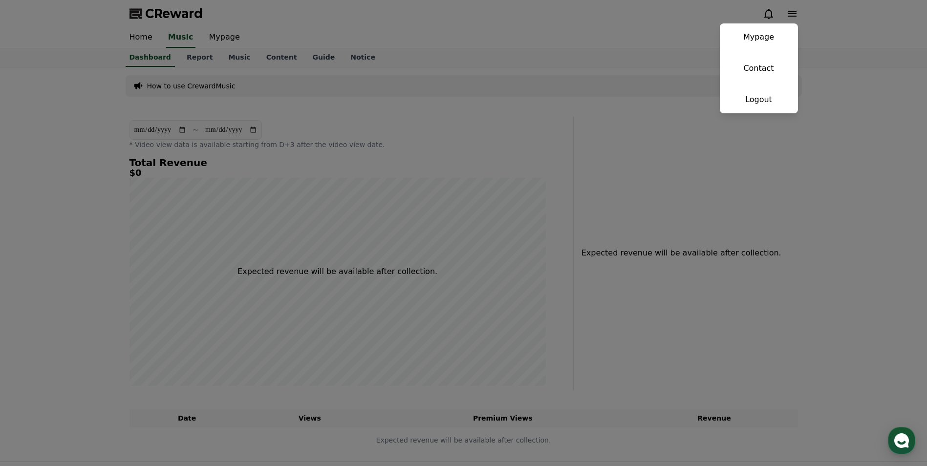
click at [860, 33] on button "close" at bounding box center [463, 233] width 927 height 466
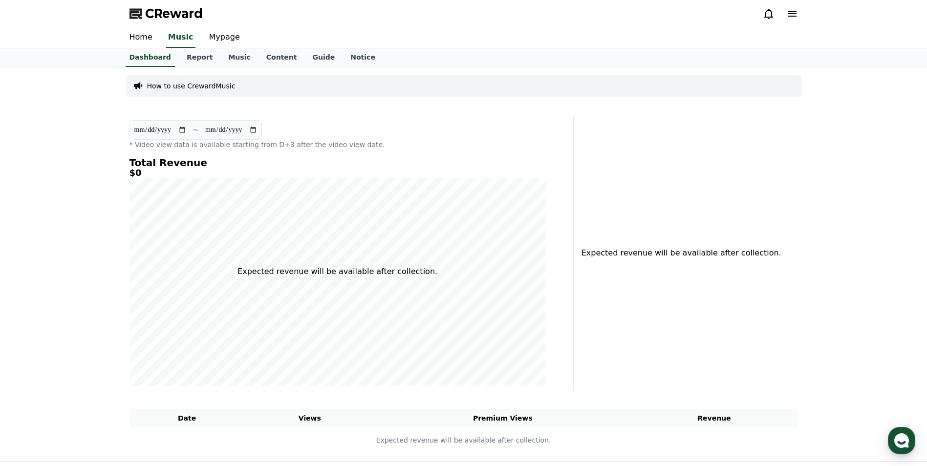
click at [859, 39] on div "Home Music Mypage" at bounding box center [463, 37] width 927 height 21
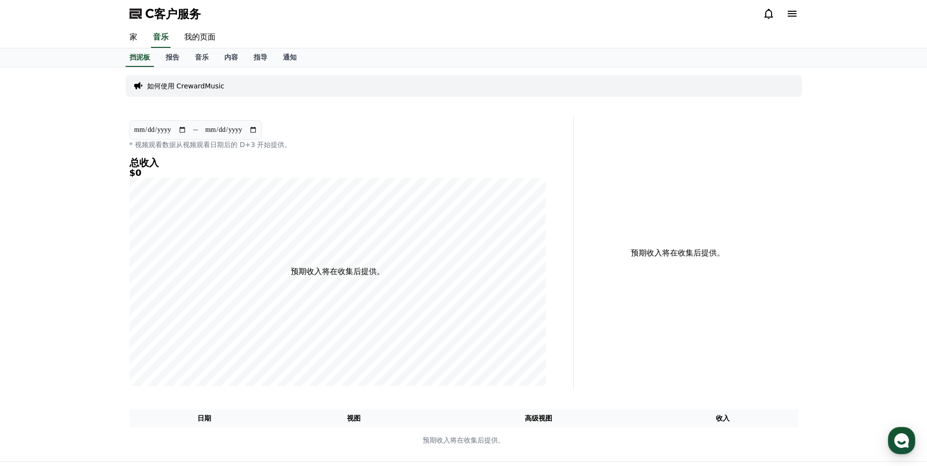
click at [793, 16] on icon at bounding box center [792, 14] width 9 height 6
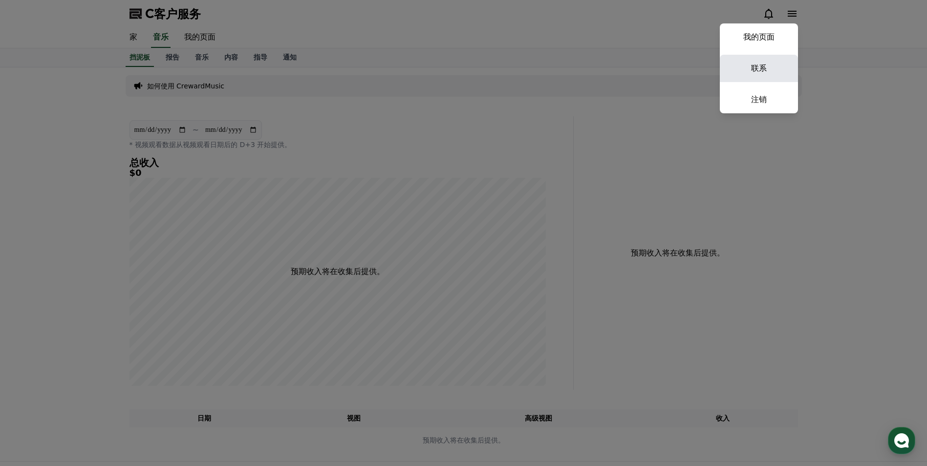
click at [766, 74] on link "联系" at bounding box center [759, 68] width 78 height 27
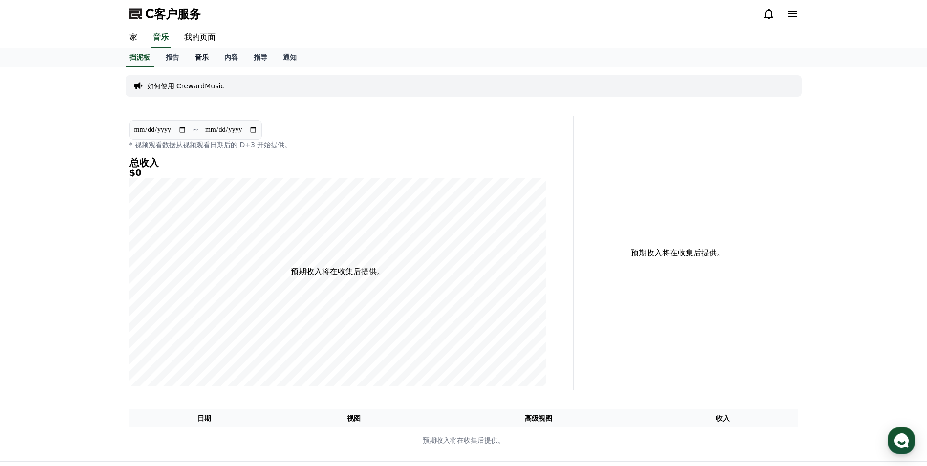
click at [199, 59] on font "音乐" at bounding box center [202, 57] width 14 height 8
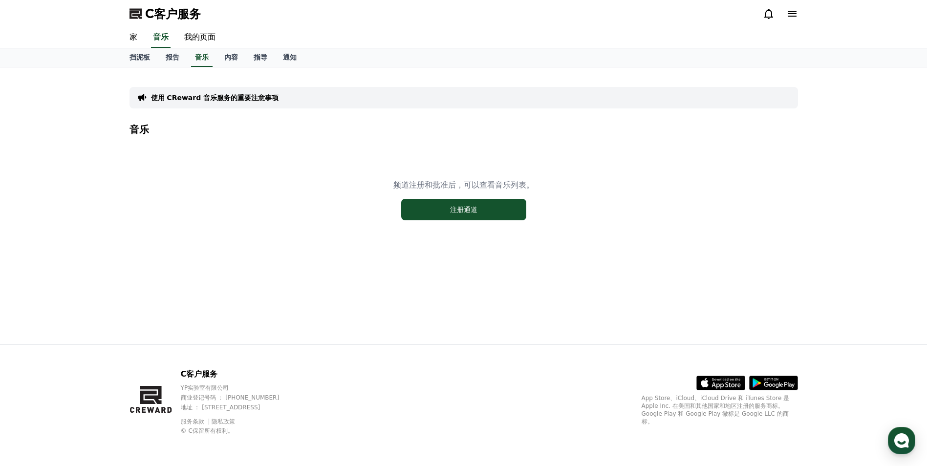
click at [215, 410] on p "地址 ： [STREET_ADDRESS]" at bounding box center [239, 408] width 117 height 8
